Goal: Find specific page/section: Find specific page/section

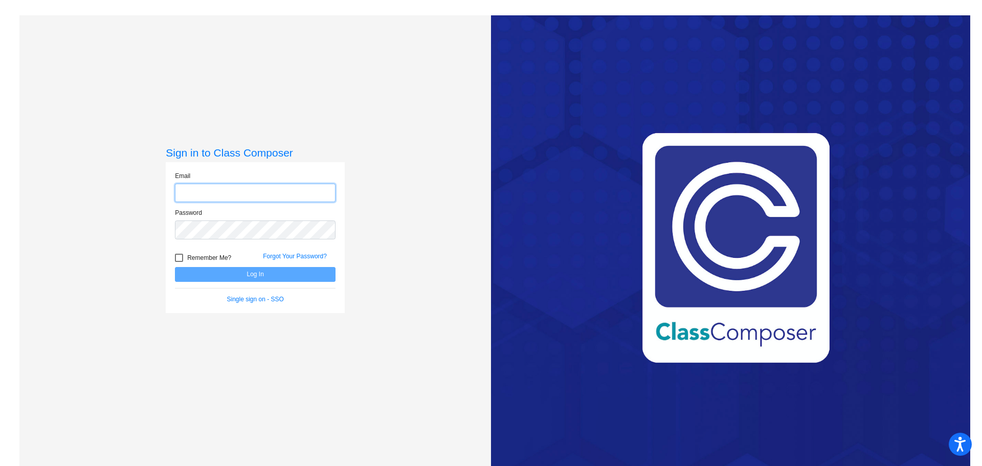
type input "[EMAIL_ADDRESS][DOMAIN_NAME]"
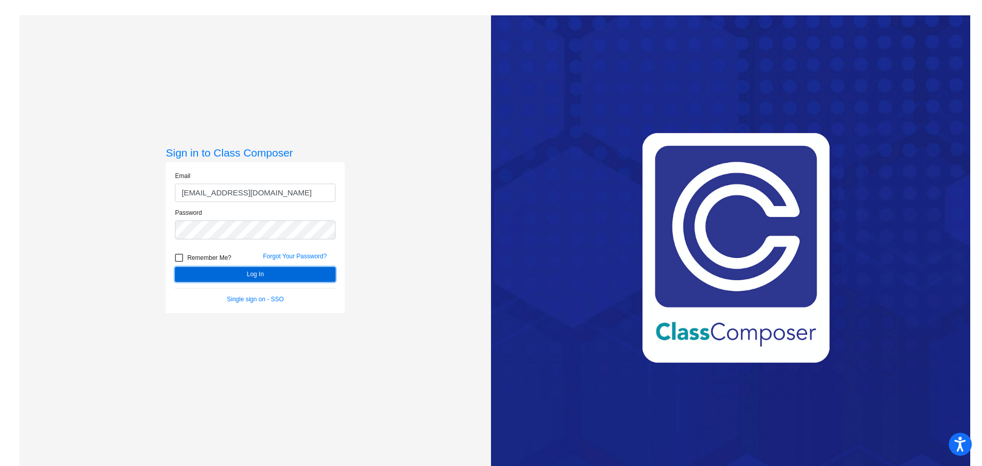
drag, startPoint x: 266, startPoint y: 274, endPoint x: 375, endPoint y: 273, distance: 108.9
click at [266, 273] on button "Log In" at bounding box center [255, 274] width 161 height 15
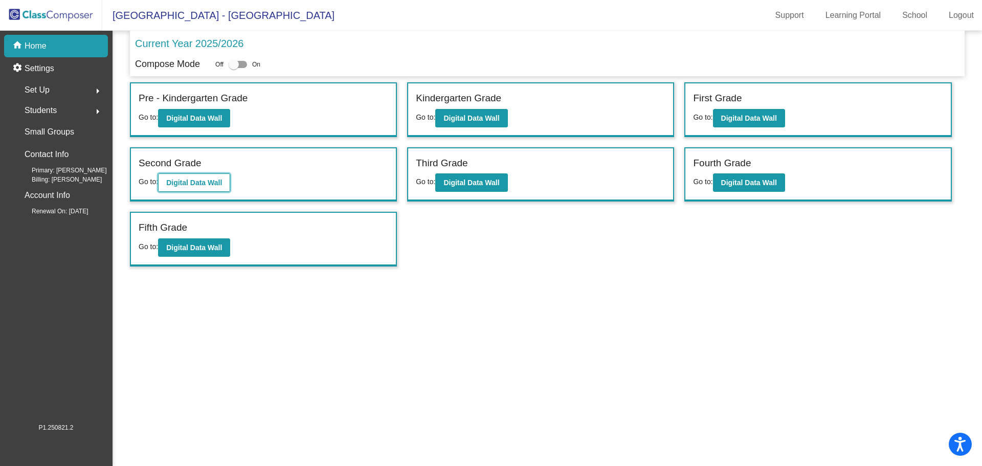
click at [211, 182] on b "Digital Data Wall" at bounding box center [194, 182] width 56 height 8
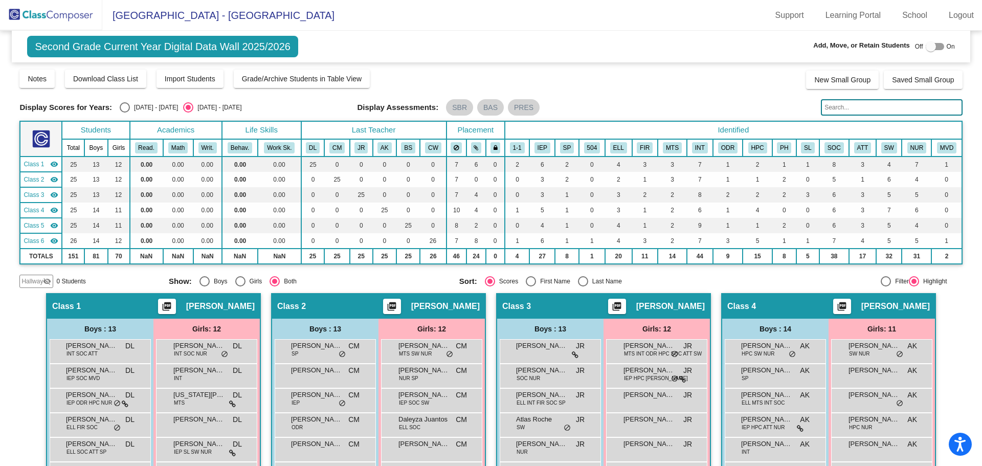
click at [73, 12] on img at bounding box center [51, 15] width 102 height 30
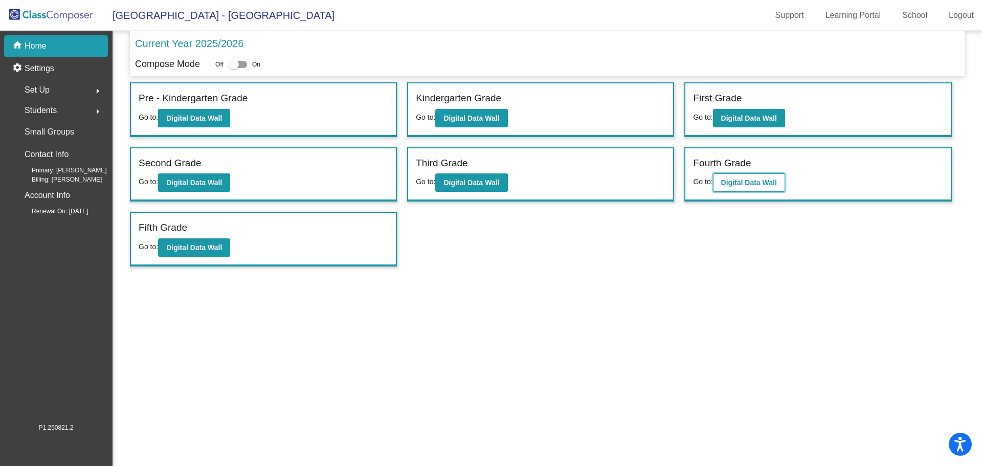
click at [735, 178] on b "Digital Data Wall" at bounding box center [749, 182] width 56 height 8
